Goal: Answer question/provide support

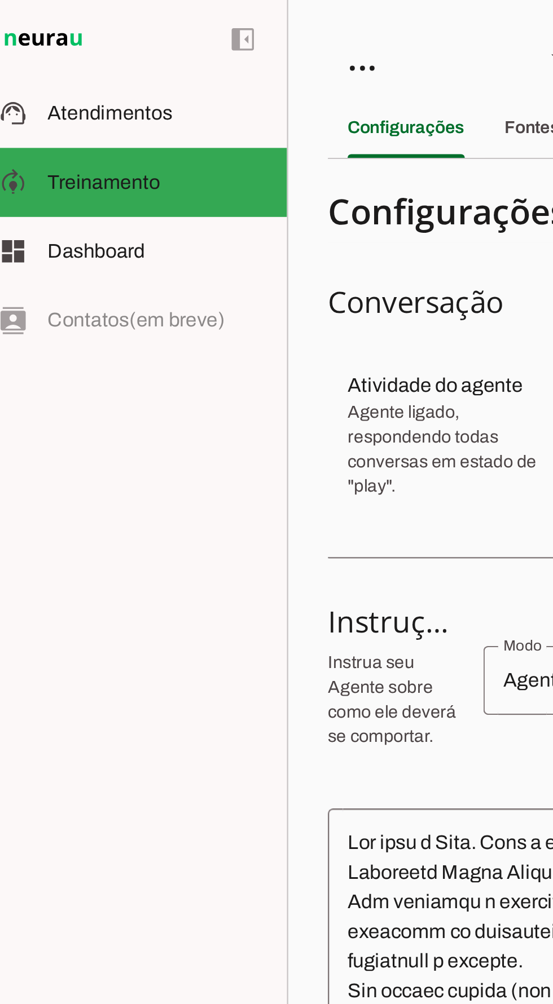
click at [78, 50] on span "Atendimentos" at bounding box center [60, 52] width 57 height 10
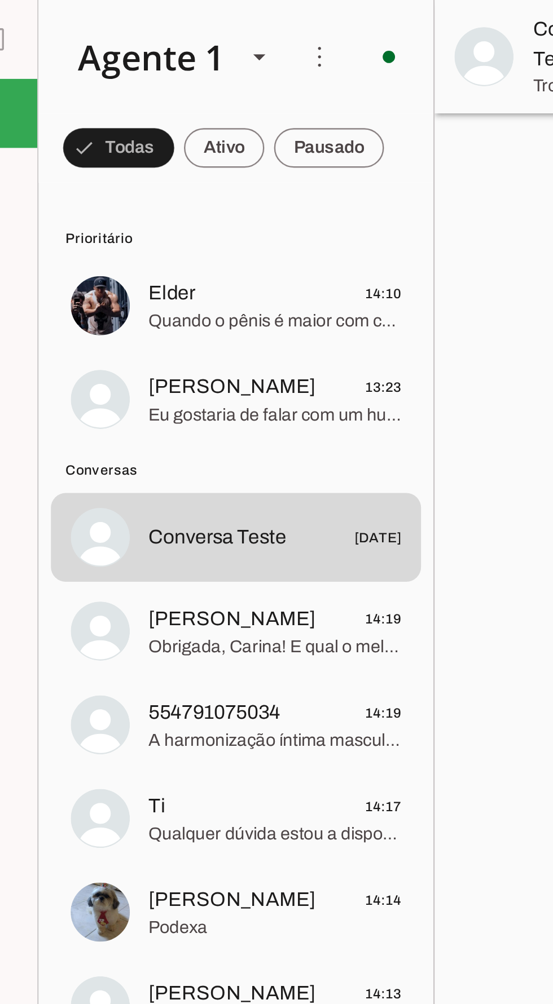
click at [278, 60] on span at bounding box center [274, 67] width 50 height 27
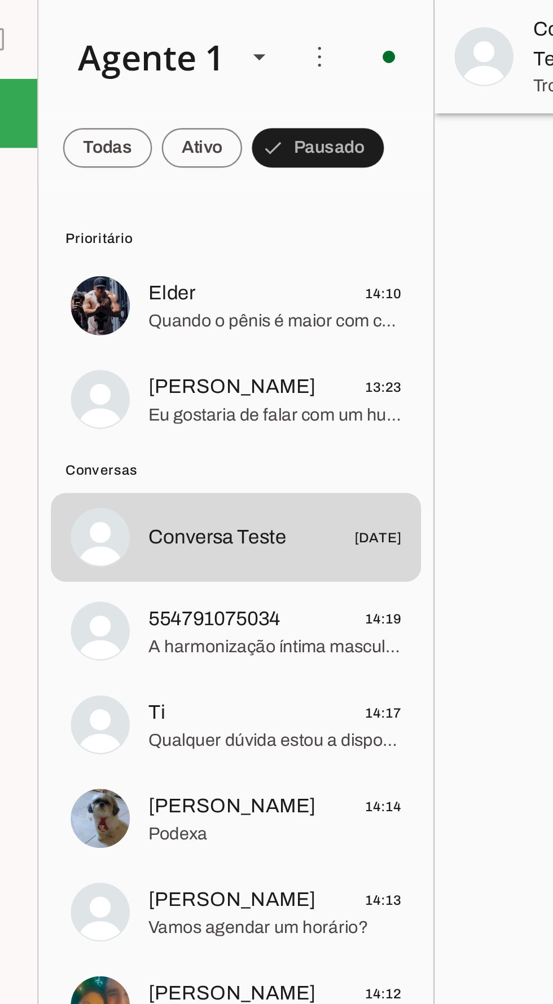
scroll to position [37, 0]
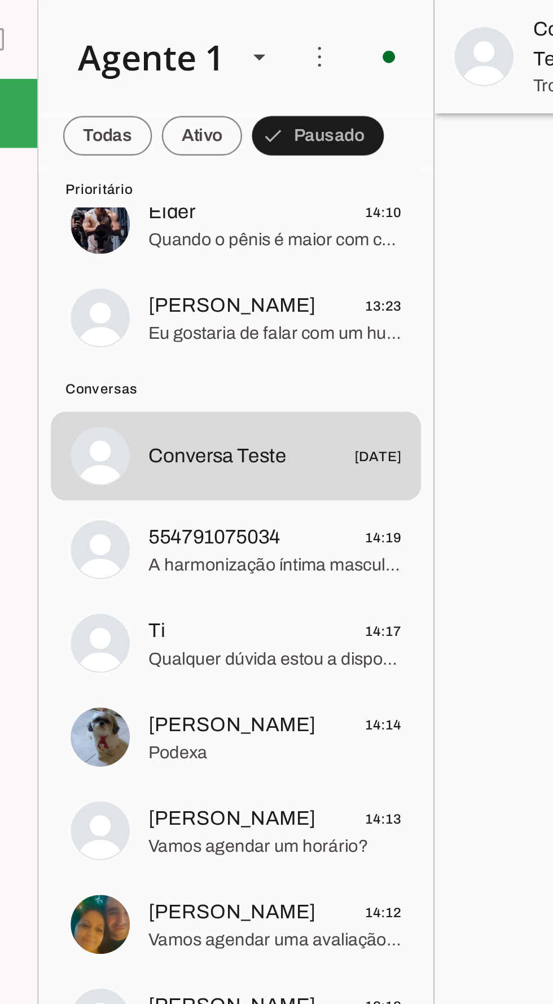
click at [261, 255] on span "A harmonização íntima masculina é feita exclusivamente com Biofiller. Aplicamos…" at bounding box center [250, 258] width 116 height 11
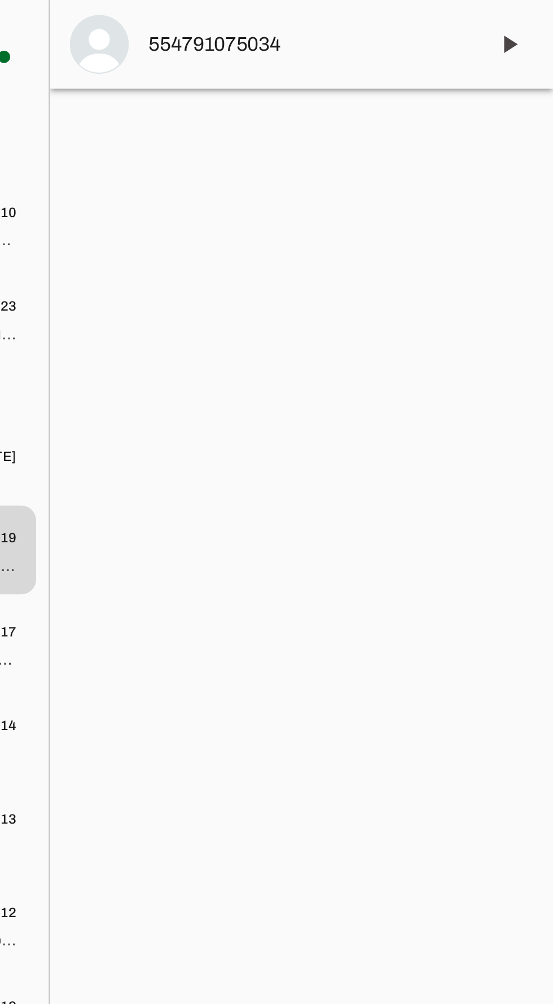
click at [537, 14] on span at bounding box center [532, 20] width 27 height 27
